Goal: Information Seeking & Learning: Learn about a topic

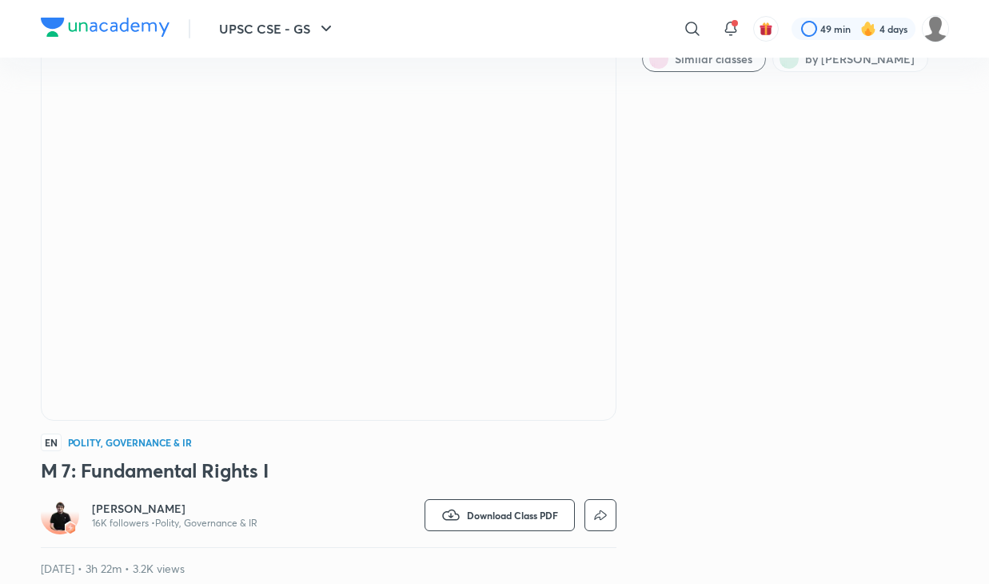
scroll to position [150, 0]
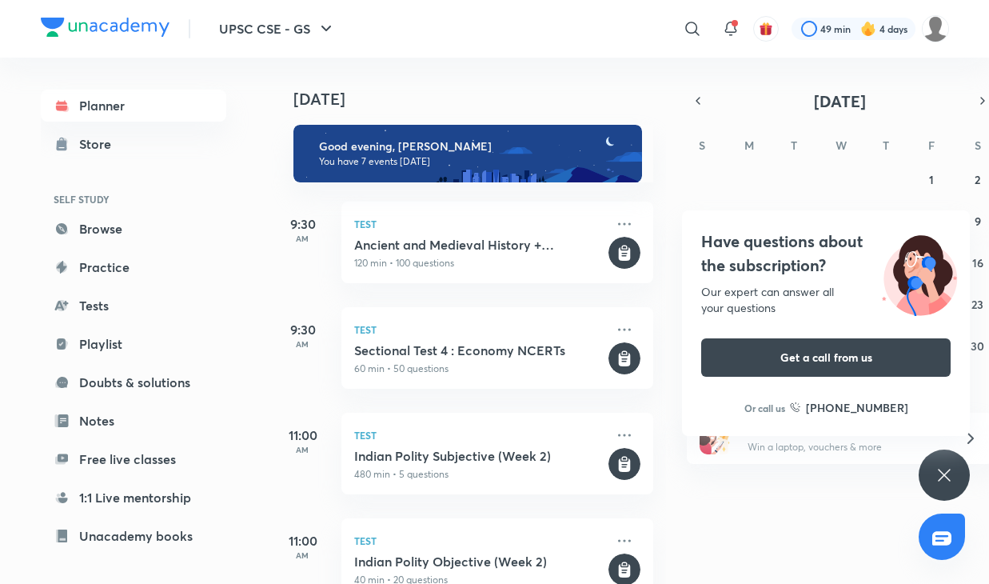
click at [952, 472] on icon at bounding box center [944, 474] width 19 height 19
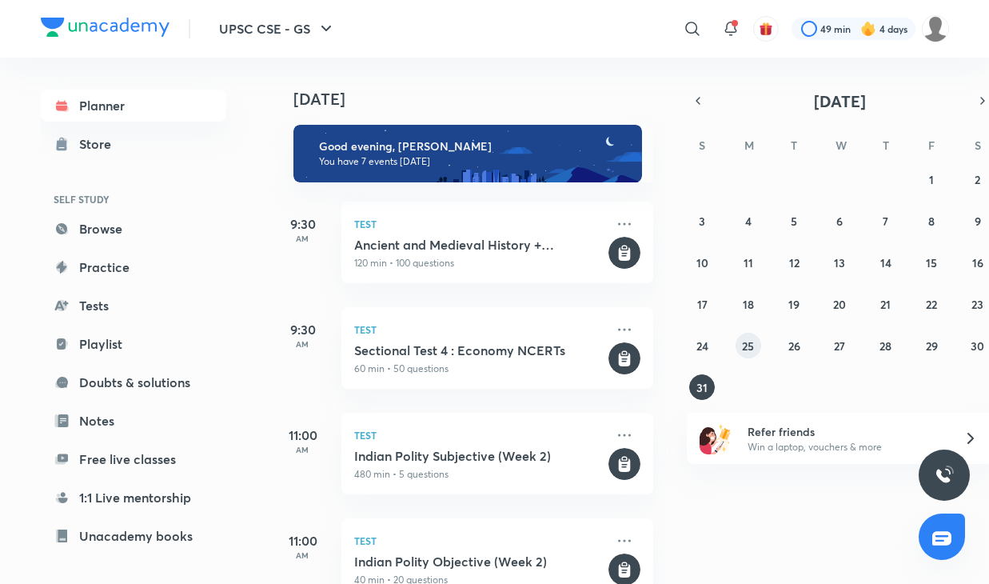
click at [748, 341] on abbr "25" at bounding box center [748, 345] width 12 height 15
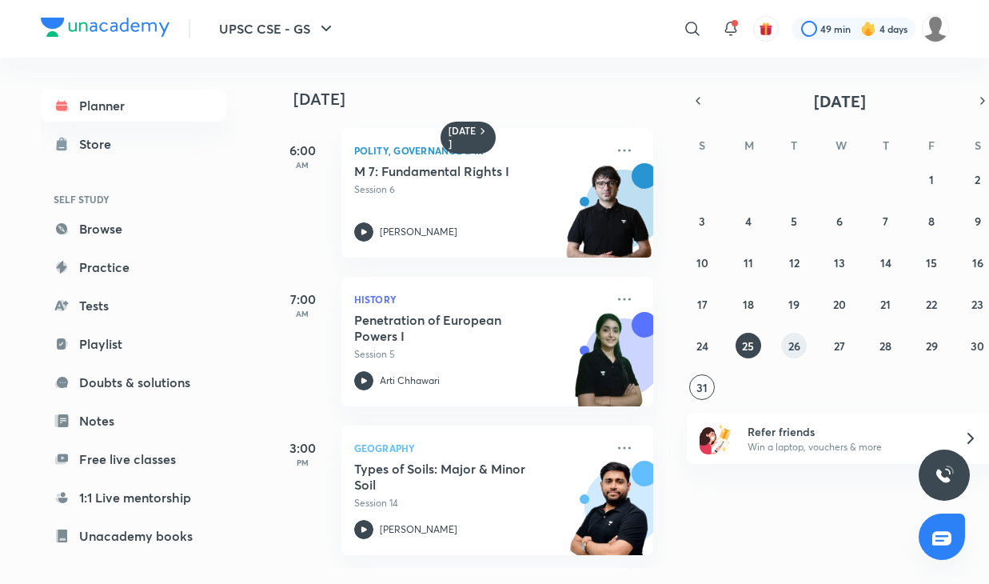
click at [802, 338] on button "26" at bounding box center [794, 346] width 26 height 26
